Goal: Task Accomplishment & Management: Use online tool/utility

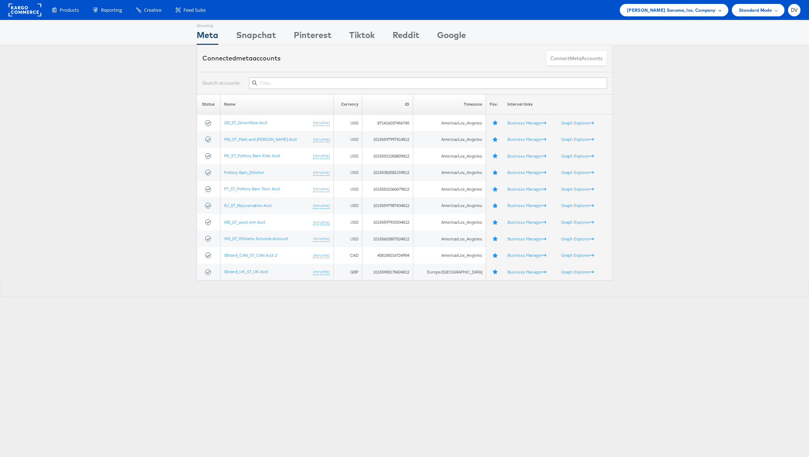
click at [688, 11] on span "[PERSON_NAME] Sonoma, Inc. Company" at bounding box center [671, 9] width 89 height 7
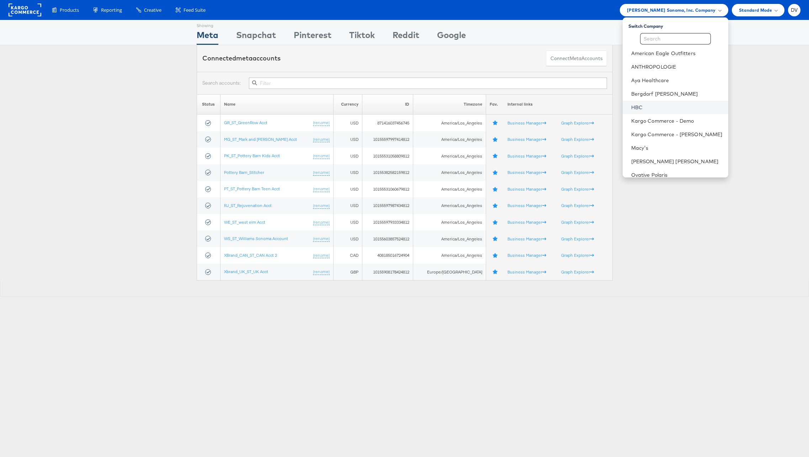
click at [651, 105] on link "HBC" at bounding box center [676, 107] width 91 height 7
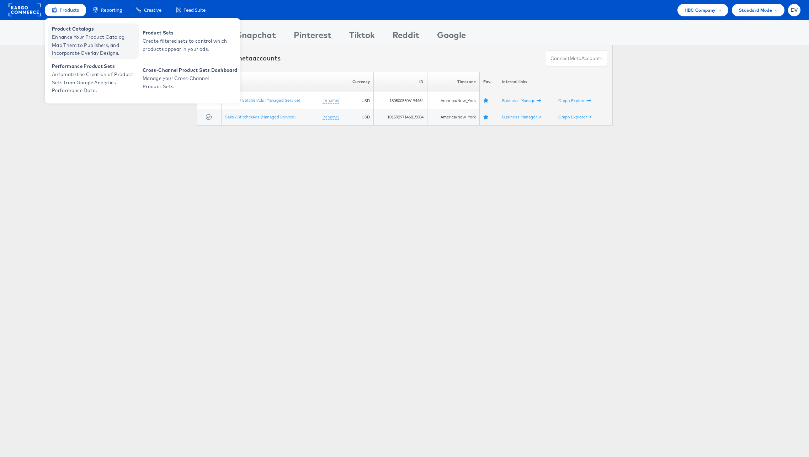
click at [79, 39] on span "Enhance Your Product Catalog, Map Them to Publishers, and Incorporate Overlay D…" at bounding box center [94, 45] width 85 height 24
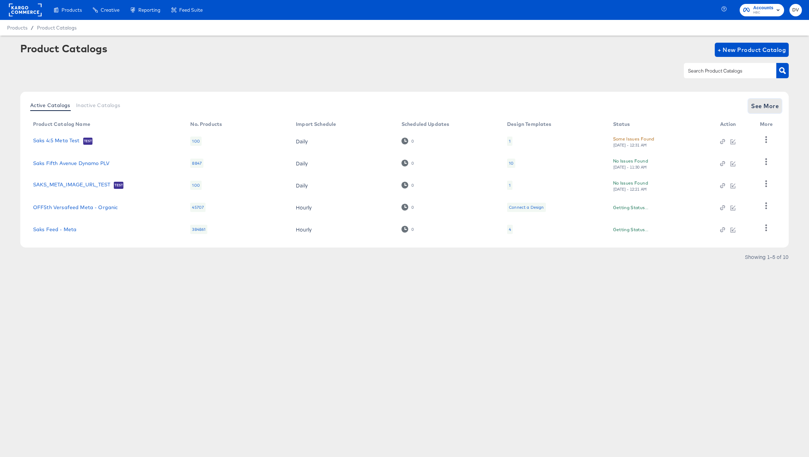
click at [765, 107] on span "See More" at bounding box center [765, 106] width 28 height 10
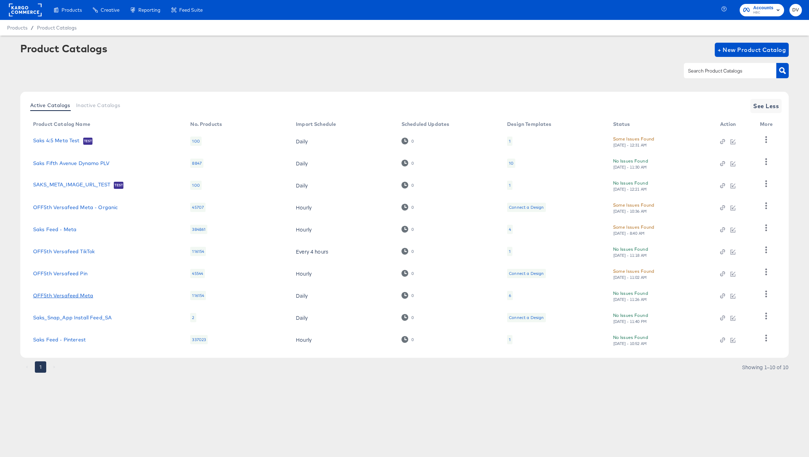
click at [75, 295] on link "OFF5th Versafeed Meta" at bounding box center [63, 296] width 60 height 6
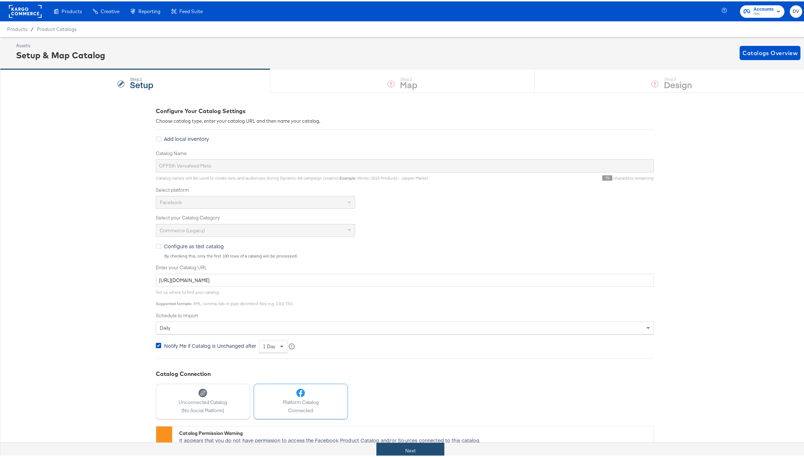
click at [436, 444] on button "Next" at bounding box center [410, 449] width 68 height 16
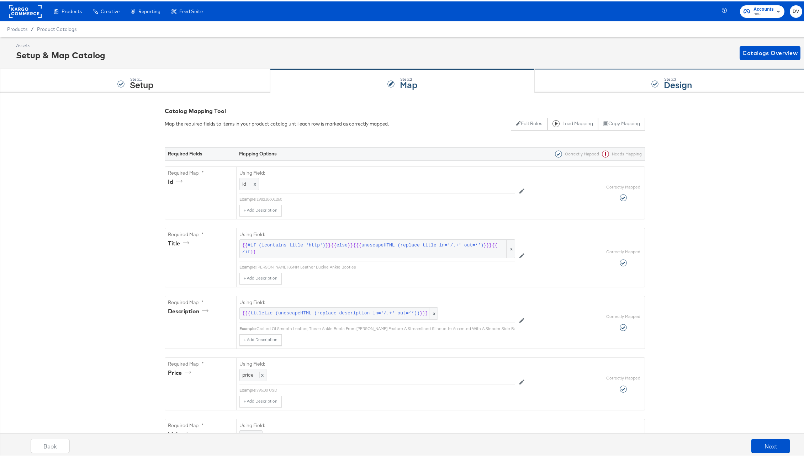
click at [608, 77] on div "Step: 3 Design" at bounding box center [671, 79] width 275 height 23
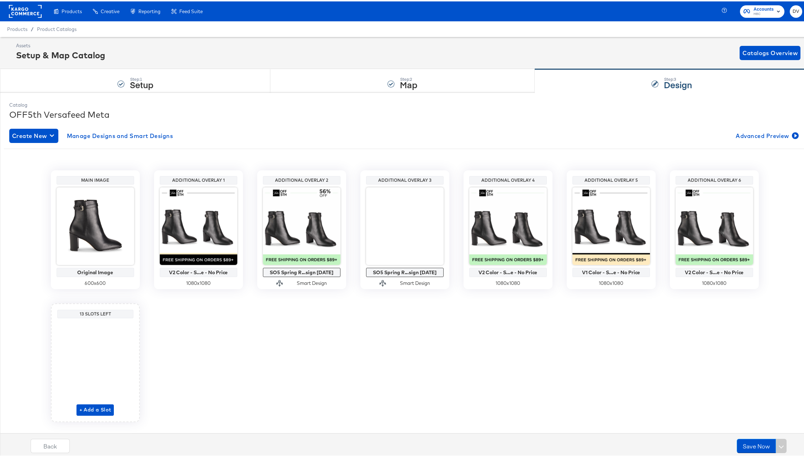
click at [24, 10] on rect at bounding box center [25, 10] width 33 height 13
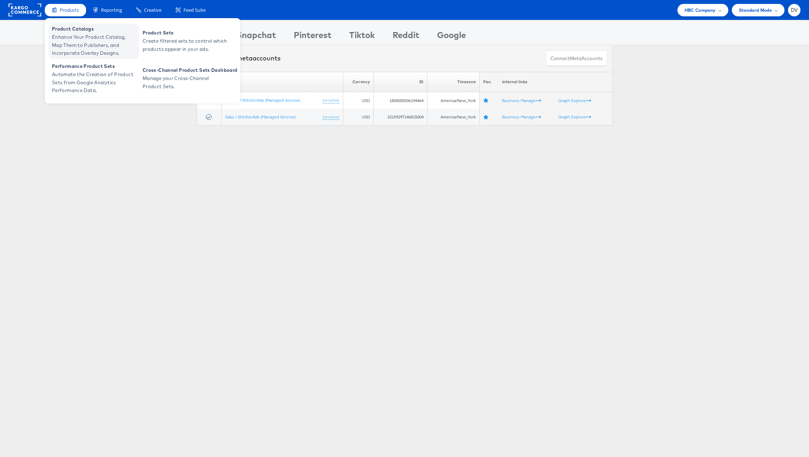
click at [68, 44] on span "Enhance Your Product Catalog, Map Them to Publishers, and Incorporate Overlay D…" at bounding box center [94, 45] width 85 height 24
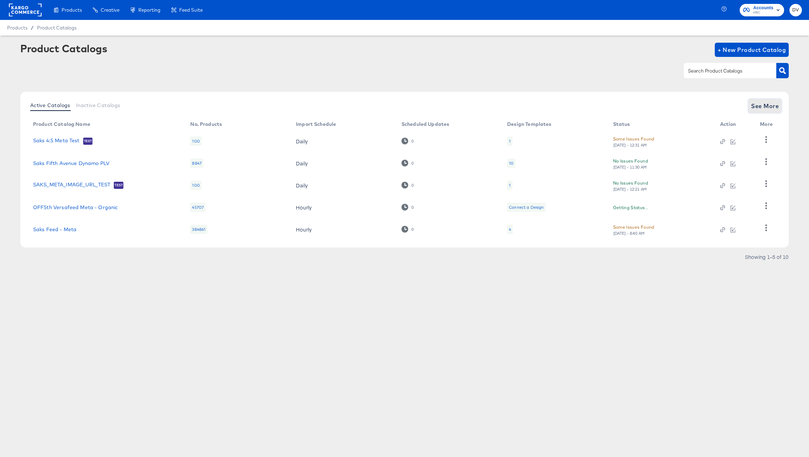
click at [752, 102] on span "See More" at bounding box center [765, 106] width 28 height 10
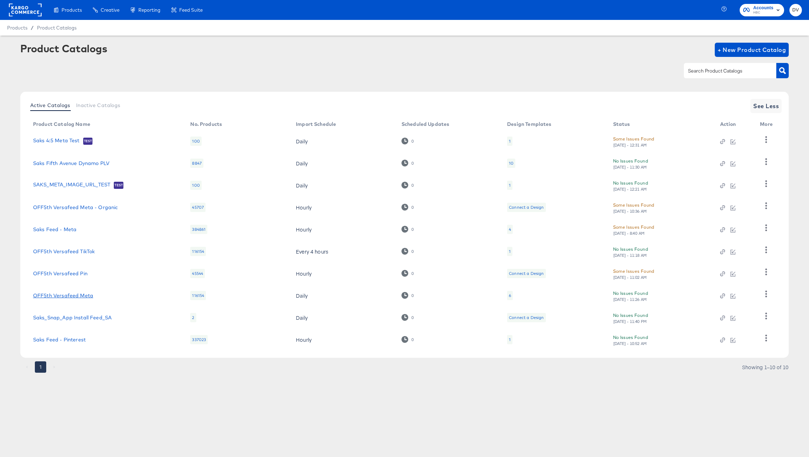
click at [73, 293] on link "OFF5th Versafeed Meta" at bounding box center [63, 296] width 60 height 6
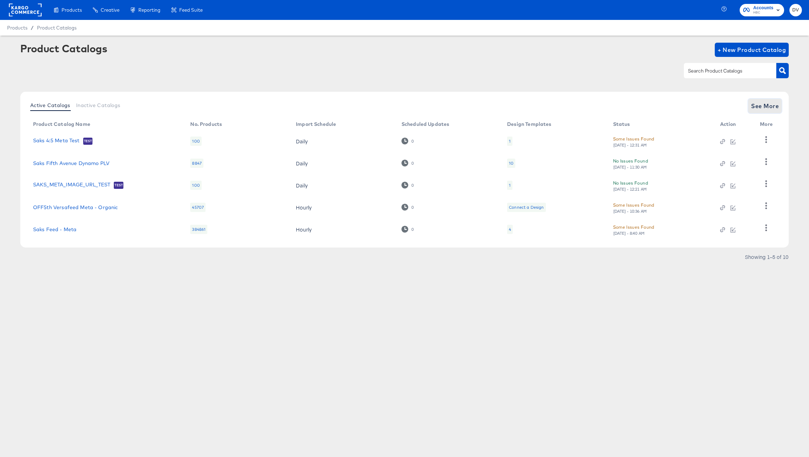
click at [770, 109] on span "See More" at bounding box center [765, 106] width 28 height 10
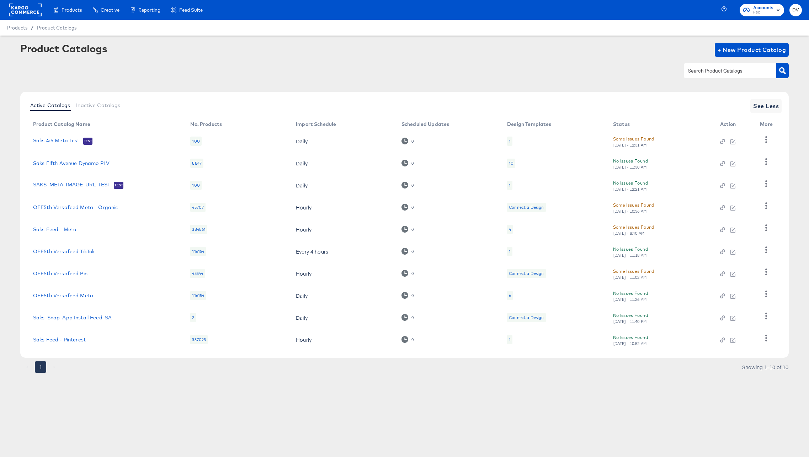
click at [21, 10] on rect at bounding box center [25, 10] width 33 height 13
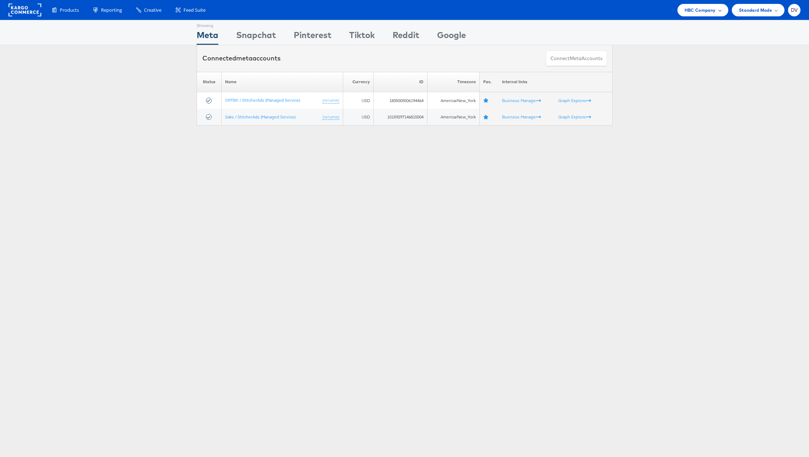
click at [684, 15] on div "HBC Company" at bounding box center [702, 10] width 51 height 12
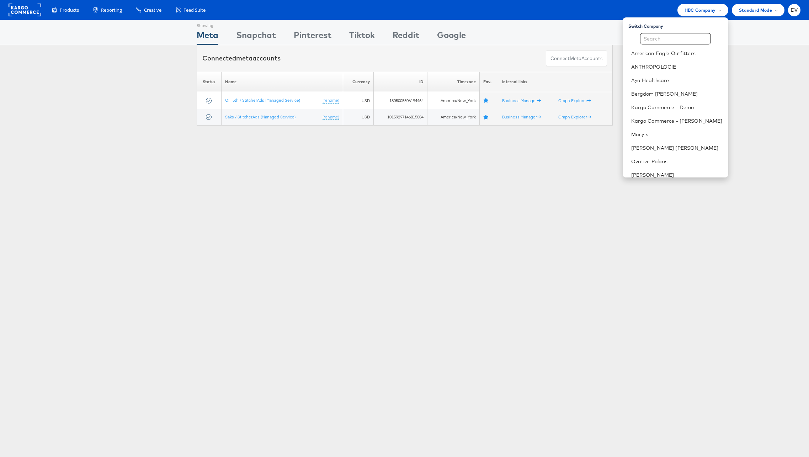
scroll to position [100, 0]
click at [666, 104] on link "The Vitamin Shoppe" at bounding box center [676, 102] width 91 height 7
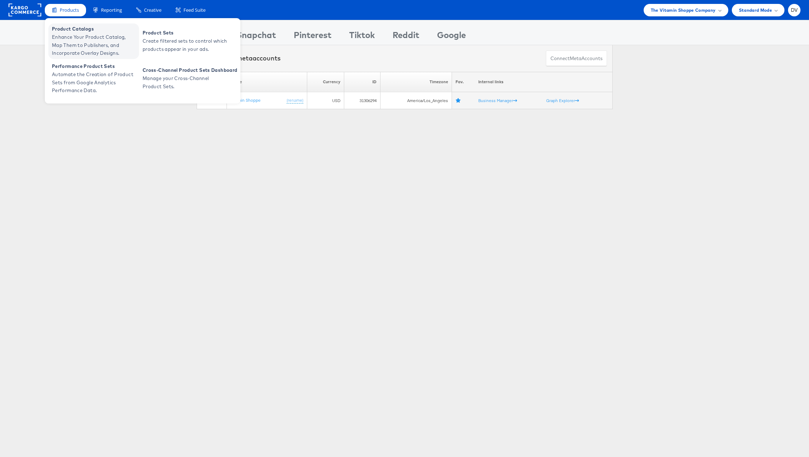
click at [72, 38] on span "Enhance Your Product Catalog, Map Them to Publishers, and Incorporate Overlay D…" at bounding box center [94, 45] width 85 height 24
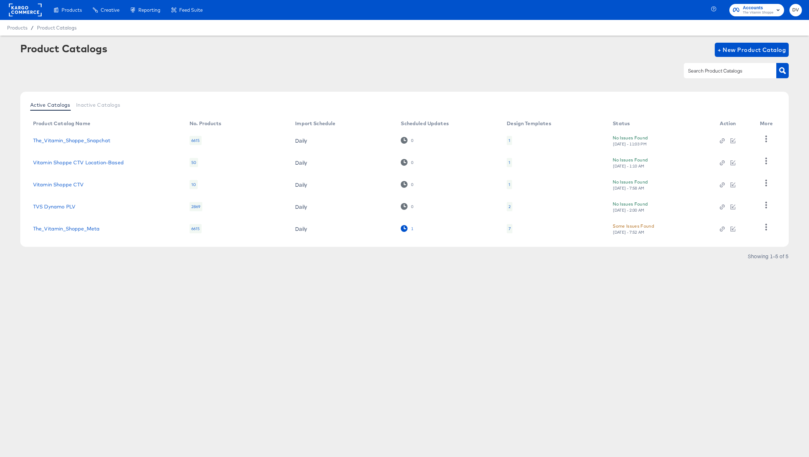
click at [403, 229] on icon at bounding box center [404, 228] width 7 height 7
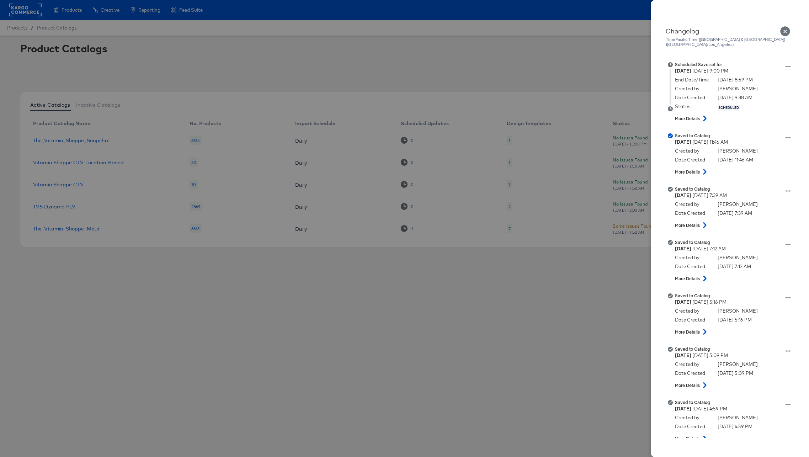
click at [787, 29] on icon "Close" at bounding box center [785, 31] width 10 height 10
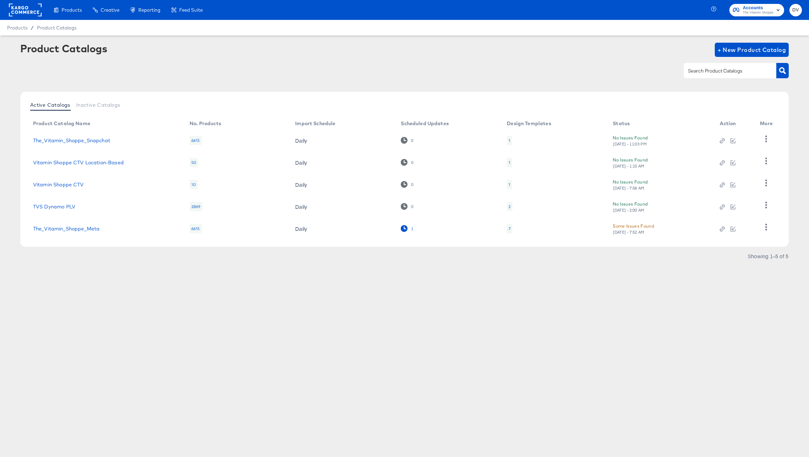
click at [406, 229] on icon at bounding box center [404, 228] width 7 height 7
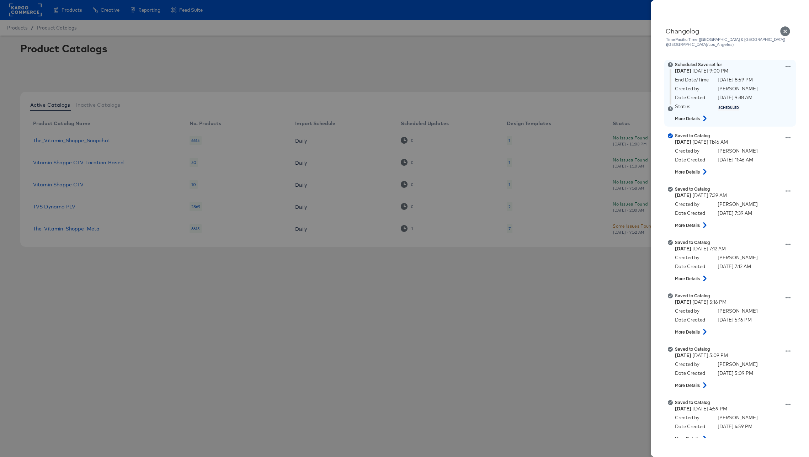
click at [703, 116] on icon at bounding box center [705, 119] width 9 height 6
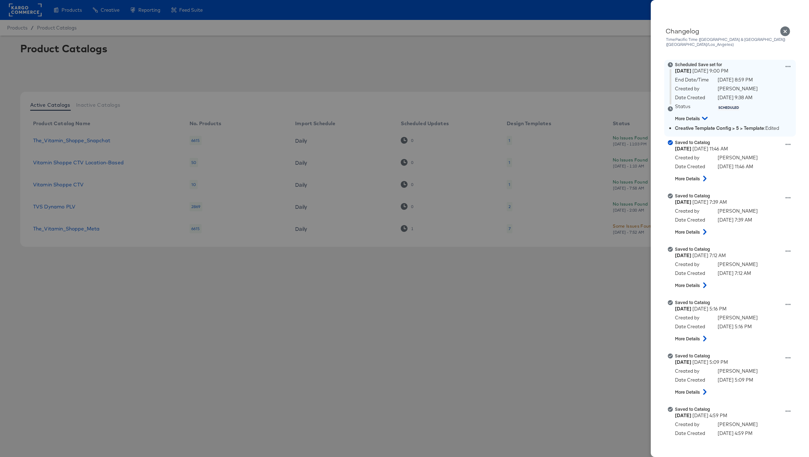
click at [703, 114] on icon at bounding box center [705, 118] width 6 height 9
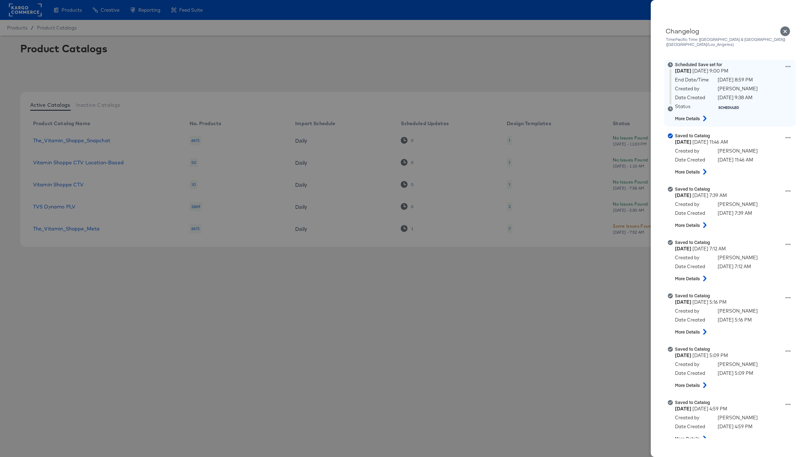
click at [779, 62] on div "Scheduled Save set for [DATE] 9:00 PM End Date/Time [DATE] 8:59 PM Created by […" at bounding box center [739, 93] width 128 height 63
click at [786, 64] on icon at bounding box center [788, 66] width 5 height 5
click at [771, 69] on button "View scheduled version" at bounding box center [754, 74] width 71 height 10
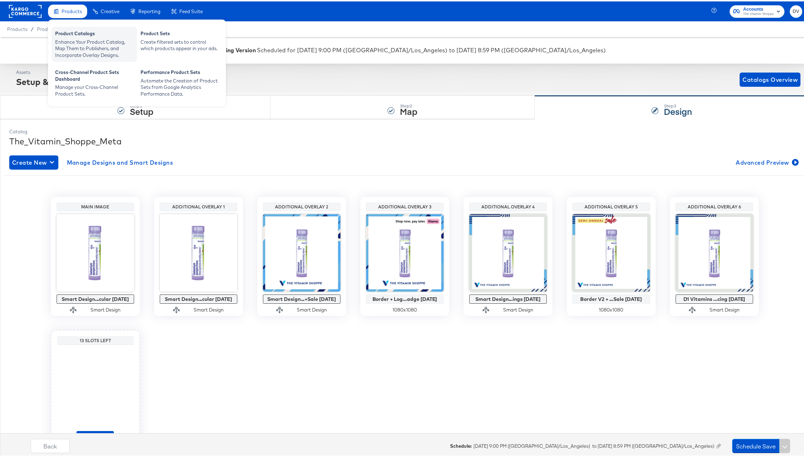
click at [78, 30] on div "Product Catalogs" at bounding box center [94, 33] width 78 height 9
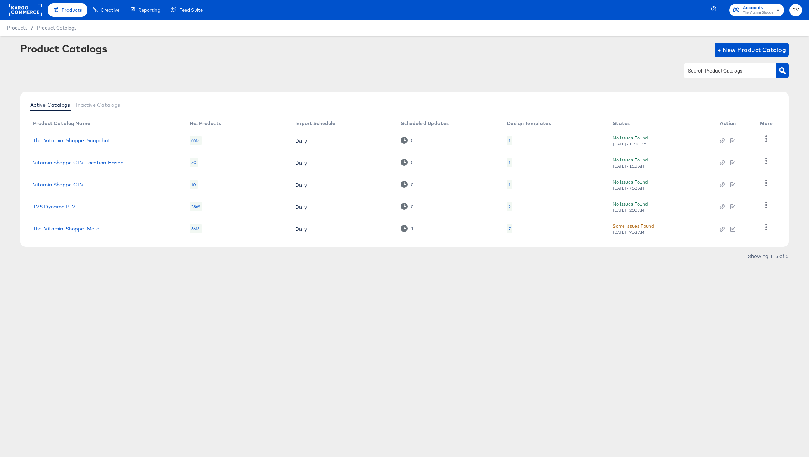
click at [75, 230] on link "The_Vitamin_Shoppe_Meta" at bounding box center [66, 229] width 66 height 6
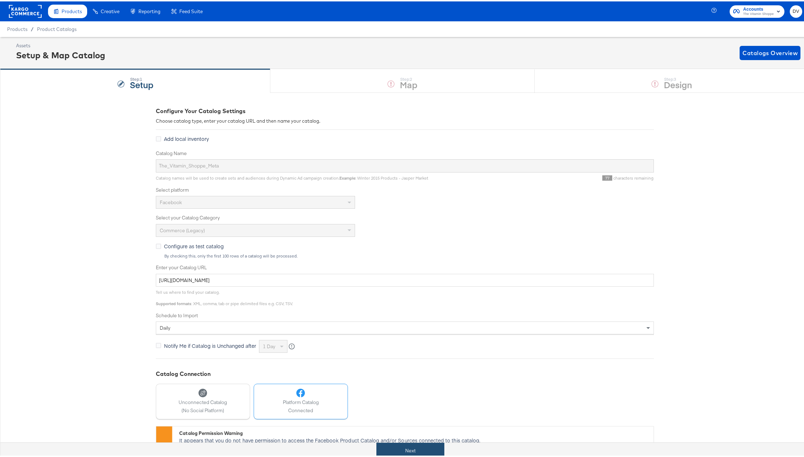
click at [428, 447] on button "Next" at bounding box center [410, 449] width 68 height 16
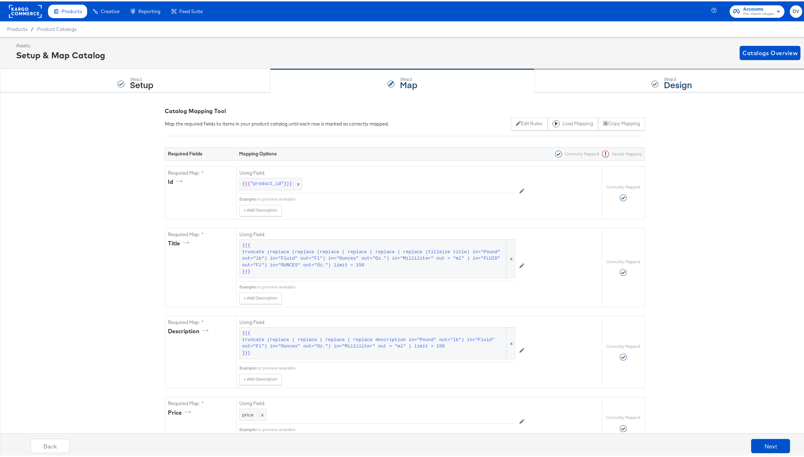
click at [565, 86] on div "Step: 3 Design" at bounding box center [671, 79] width 275 height 23
